Goal: Information Seeking & Learning: Learn about a topic

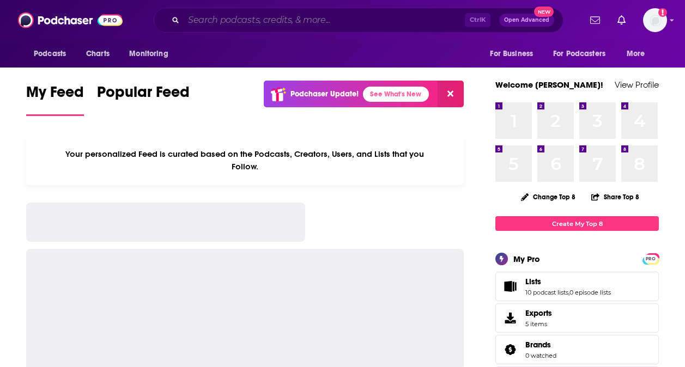
click at [281, 21] on input "Search podcasts, credits, & more..." at bounding box center [324, 19] width 281 height 17
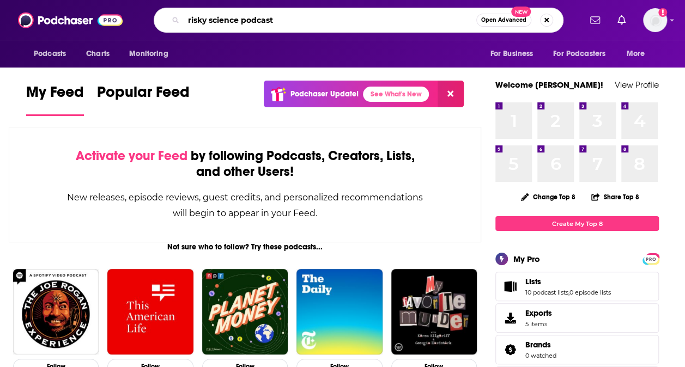
type input "risky science podcast"
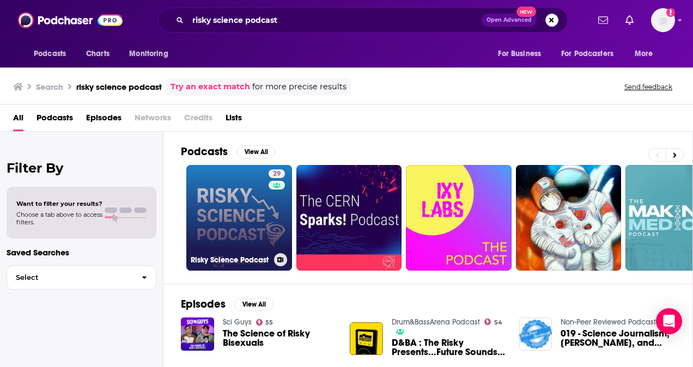
click at [235, 217] on link "29 Risky Science Podcast" at bounding box center [239, 218] width 106 height 106
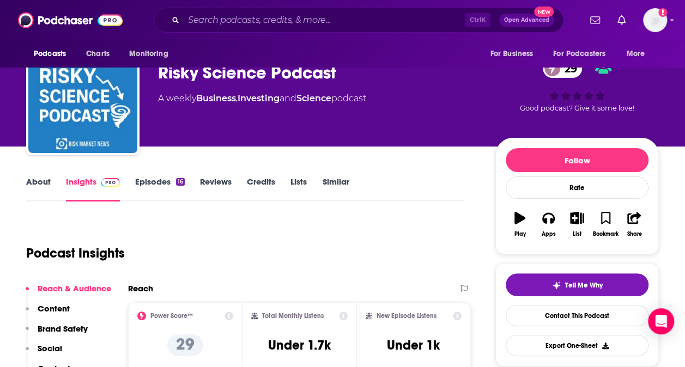
scroll to position [54, 0]
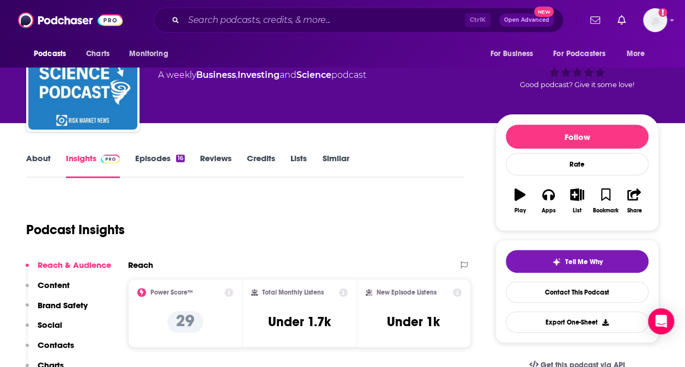
click at [31, 154] on link "About" at bounding box center [38, 165] width 25 height 25
